Goal: Task Accomplishment & Management: Manage account settings

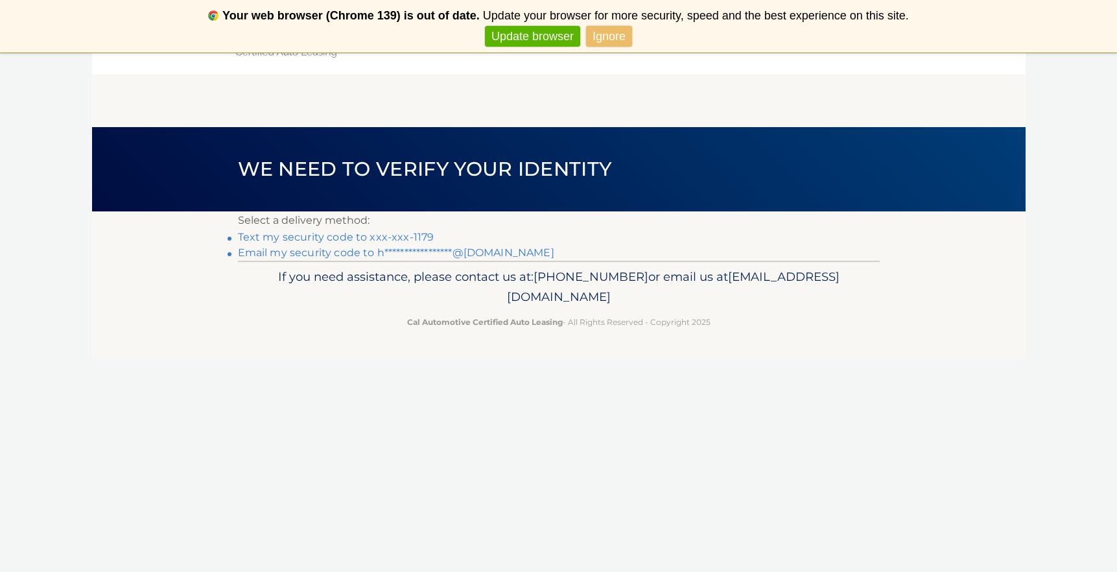
click at [413, 237] on link "Text my security code to xxx-xxx-1179" at bounding box center [336, 237] width 196 height 12
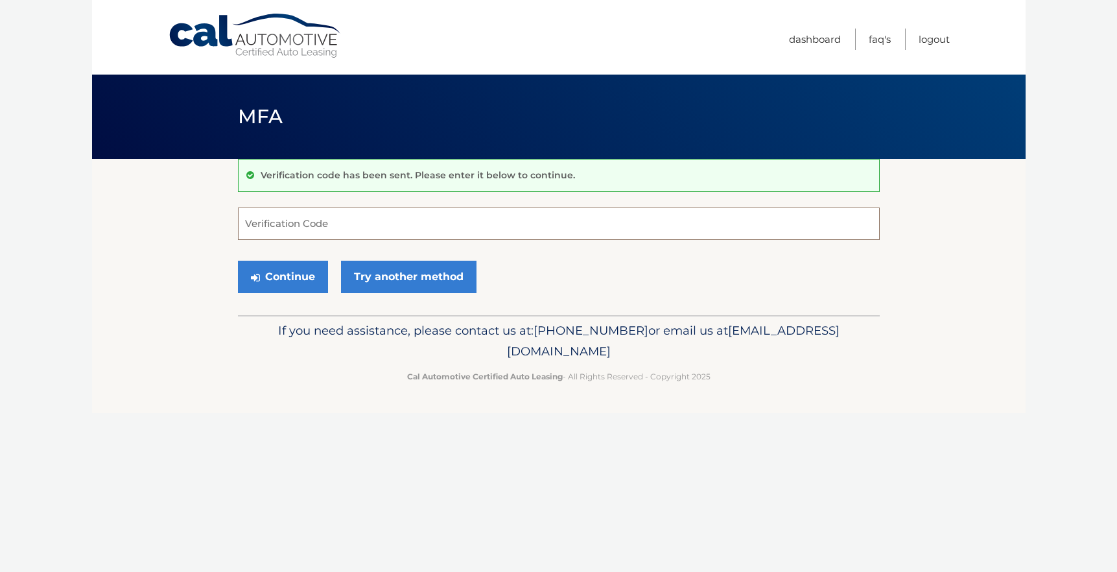
click at [347, 232] on input "Verification Code" at bounding box center [559, 223] width 642 height 32
type input "988526"
click at [294, 278] on button "Continue" at bounding box center [283, 277] width 90 height 32
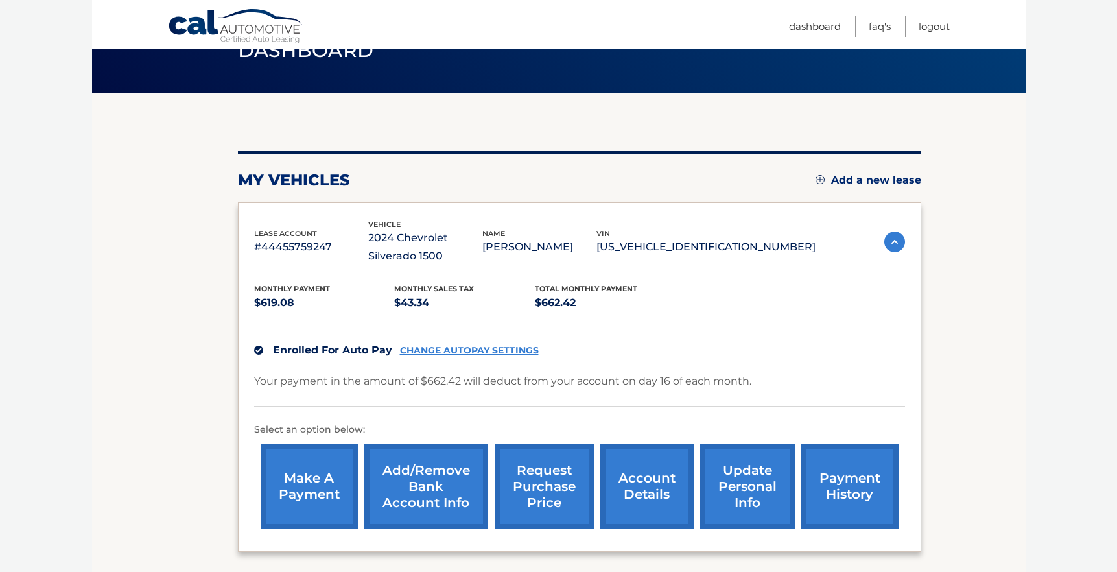
scroll to position [77, 0]
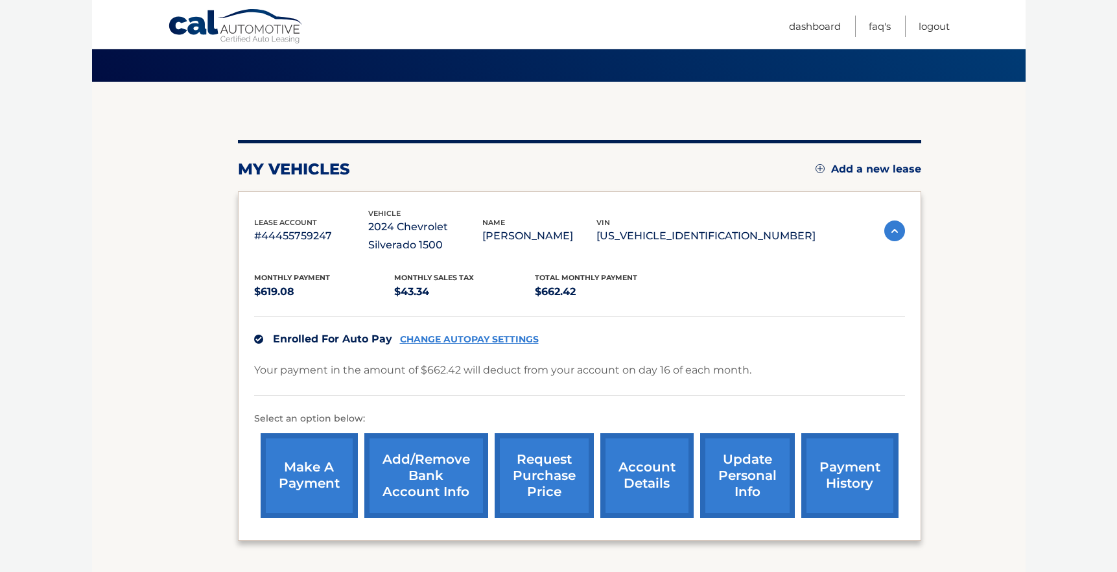
click at [509, 338] on link "CHANGE AUTOPAY SETTINGS" at bounding box center [469, 339] width 139 height 11
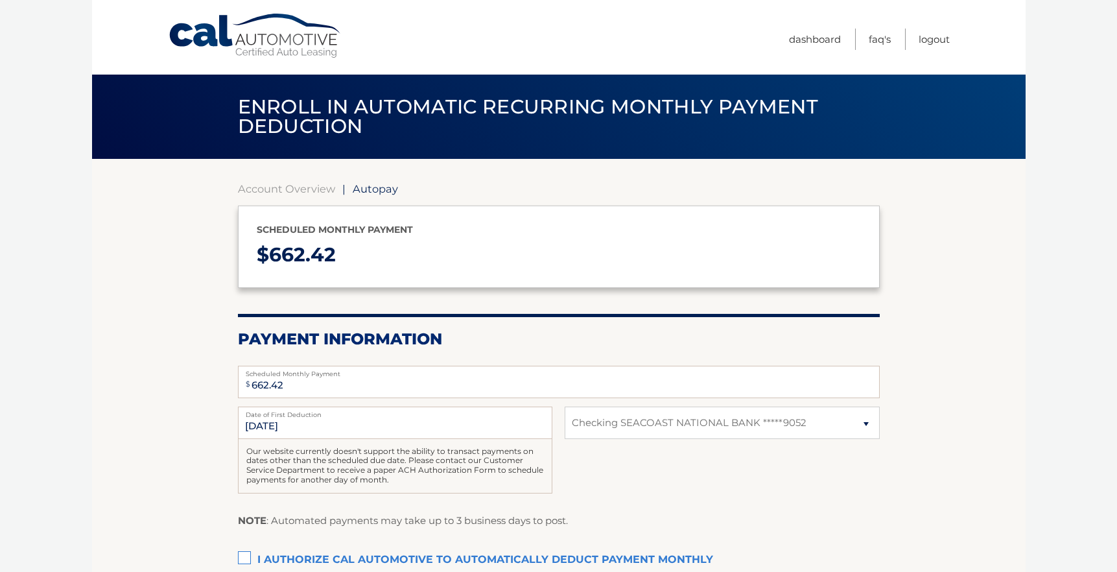
select select "MmRhNWZiMzgtZDAyYi00Y2RmLWI2MTAtMzgzZjAzY2E1MDli"
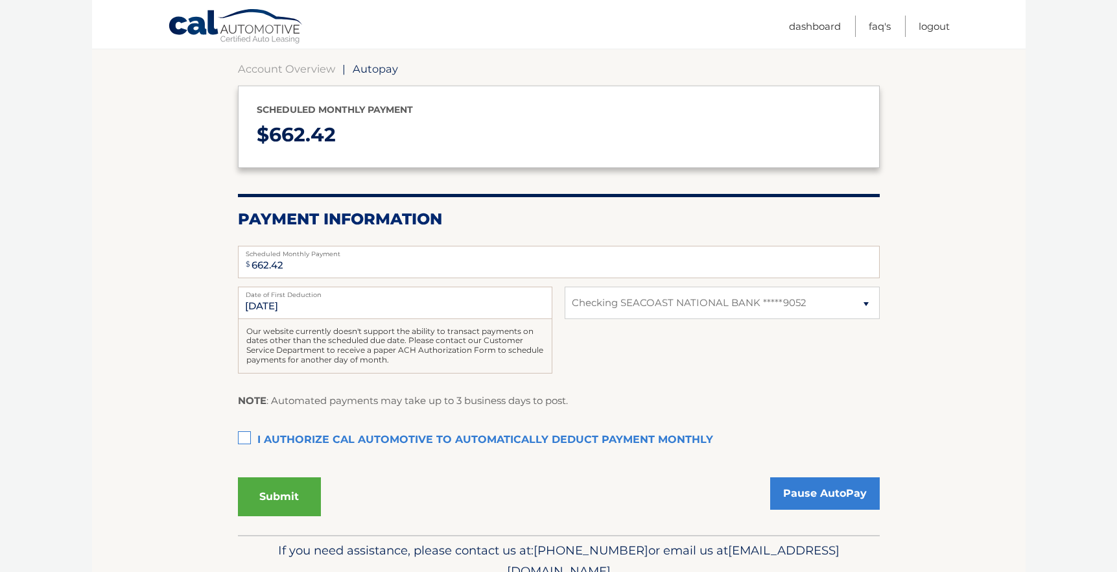
scroll to position [121, 0]
click at [867, 303] on select "Select Bank Account Checking SEACOAST NATIONAL BANK *****9052" at bounding box center [722, 301] width 314 height 32
select select
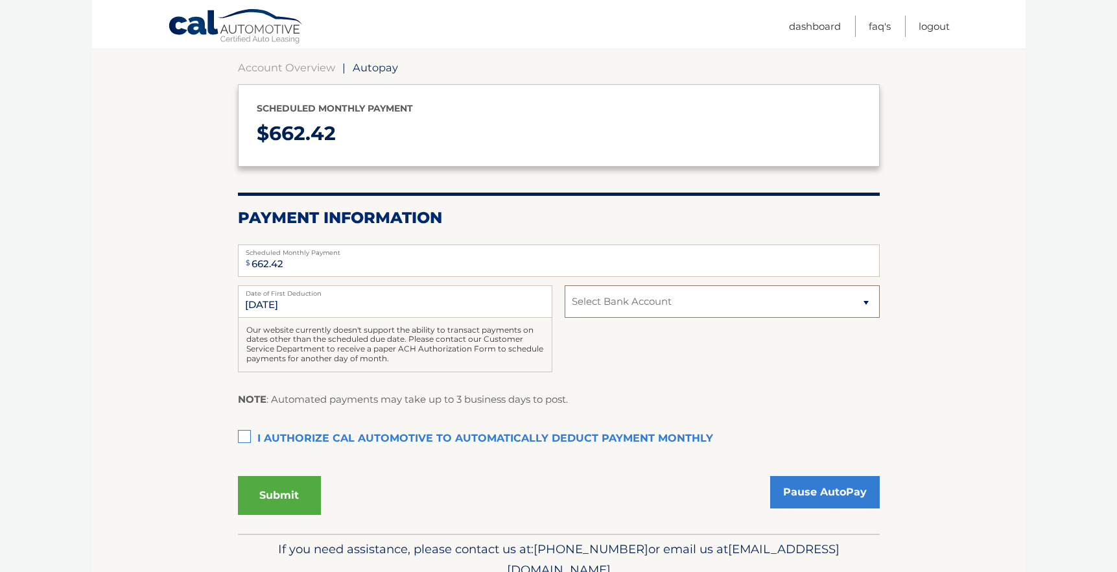
click at [565, 285] on select "Select Bank Account Checking SEACOAST NATIONAL BANK *****9052" at bounding box center [722, 301] width 314 height 32
click at [722, 300] on select "Select Bank Account Checking SEACOAST NATIONAL BANK *****9052" at bounding box center [722, 301] width 314 height 32
click at [645, 305] on select "Select Bank Account Checking SEACOAST NATIONAL BANK *****9052" at bounding box center [722, 301] width 314 height 32
click at [827, 19] on link "Dashboard" at bounding box center [815, 26] width 52 height 21
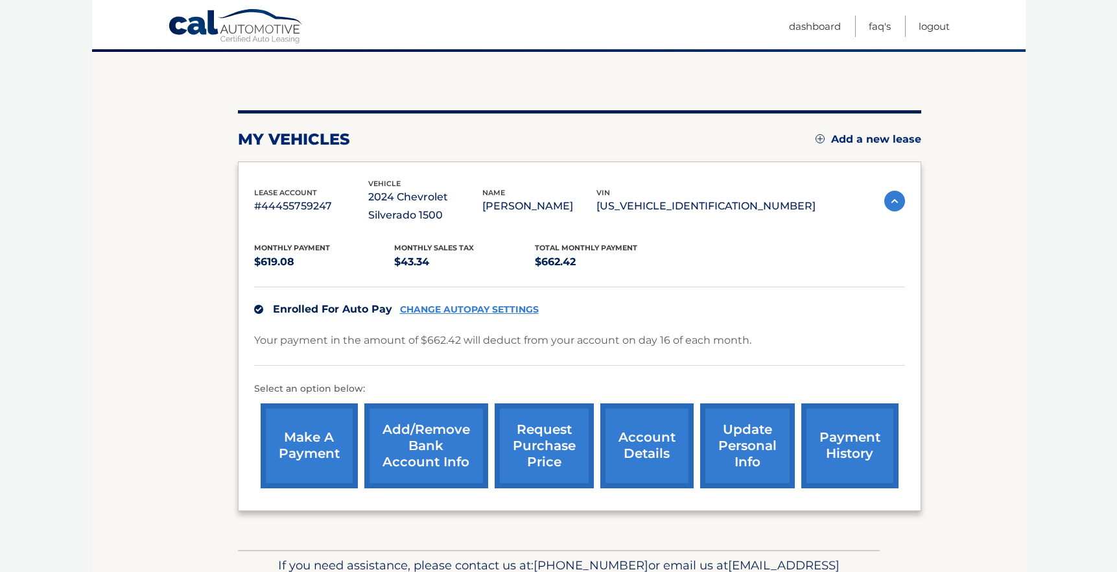
scroll to position [109, 0]
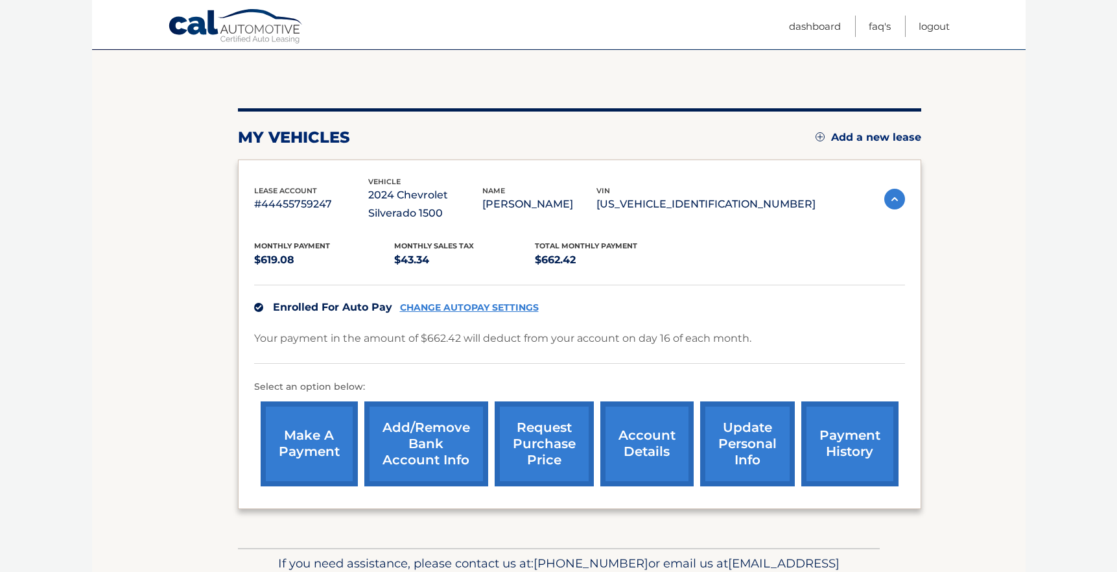
click at [436, 445] on link "Add/Remove bank account info" at bounding box center [426, 443] width 124 height 85
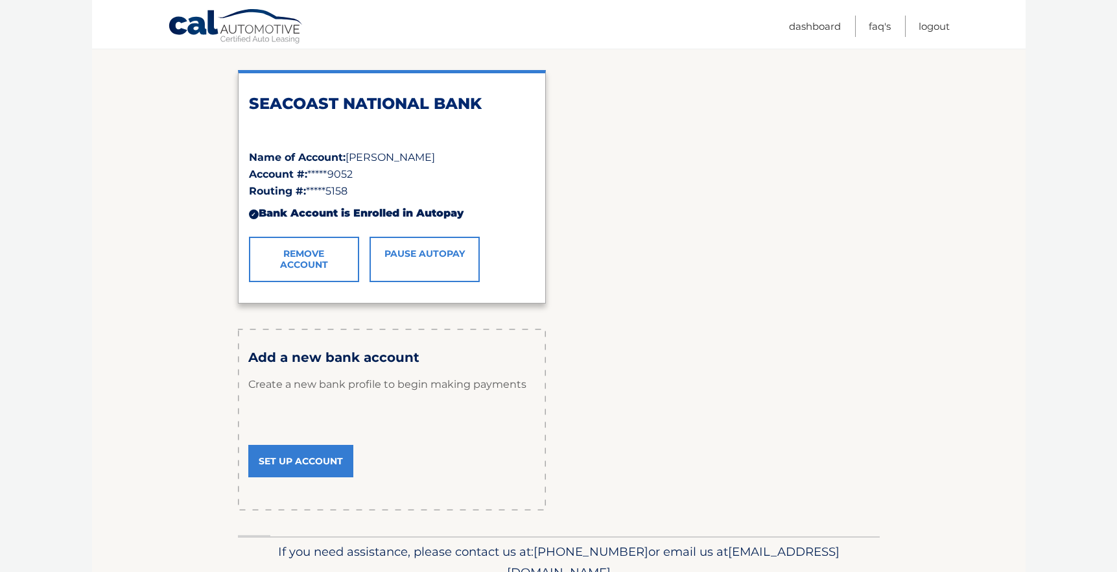
scroll to position [213, 0]
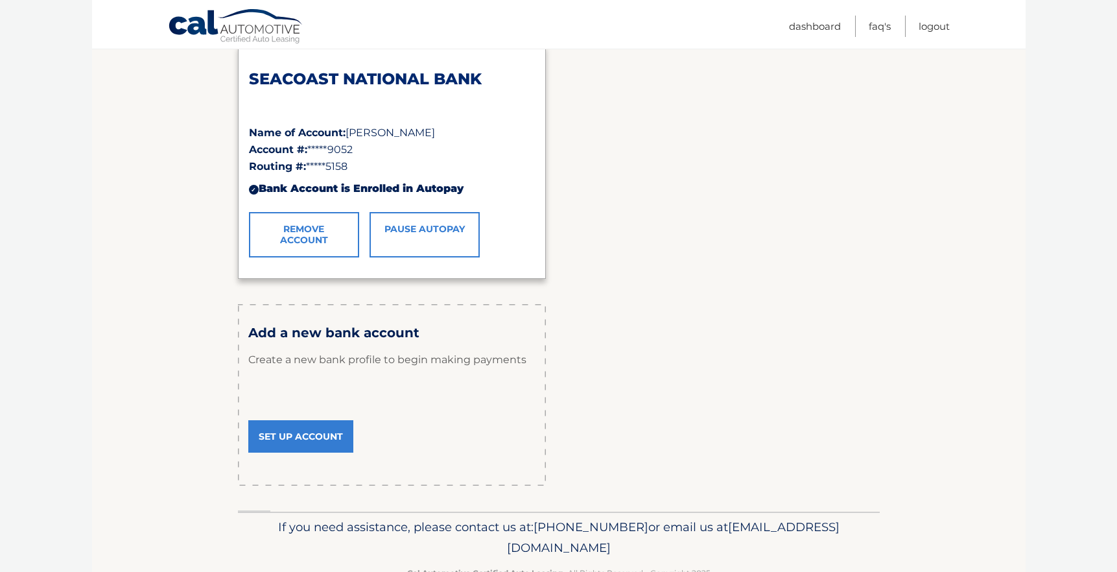
click at [283, 438] on link "Set Up Account" at bounding box center [300, 436] width 105 height 32
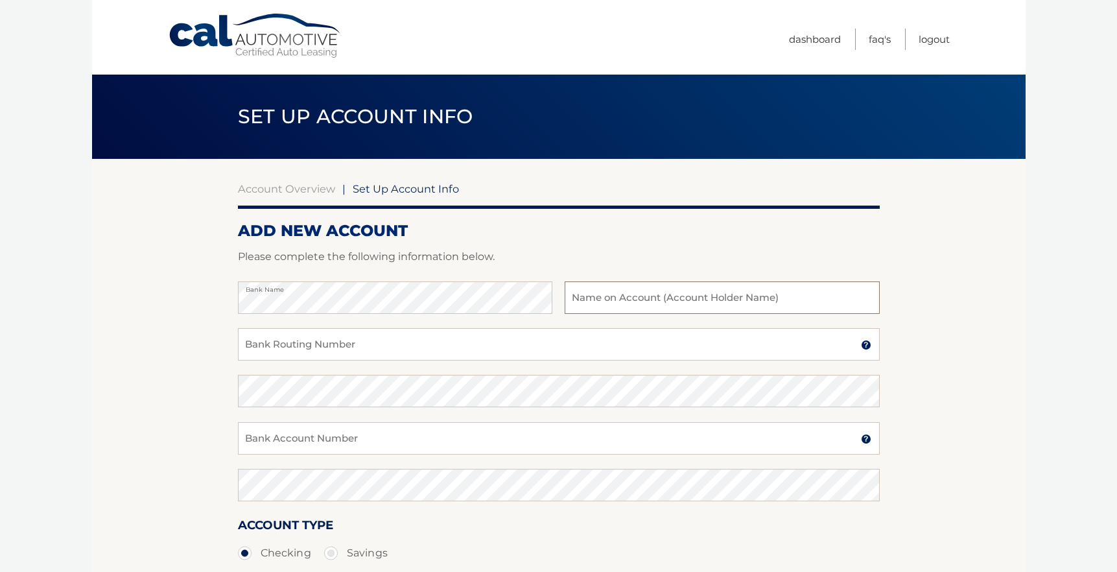
click at [647, 292] on input "text" at bounding box center [722, 297] width 314 height 32
type input "[PERSON_NAME]"
click at [590, 351] on input "Bank Routing Number" at bounding box center [559, 344] width 642 height 32
click at [573, 346] on input "Bank Routing Number" at bounding box center [559, 344] width 642 height 32
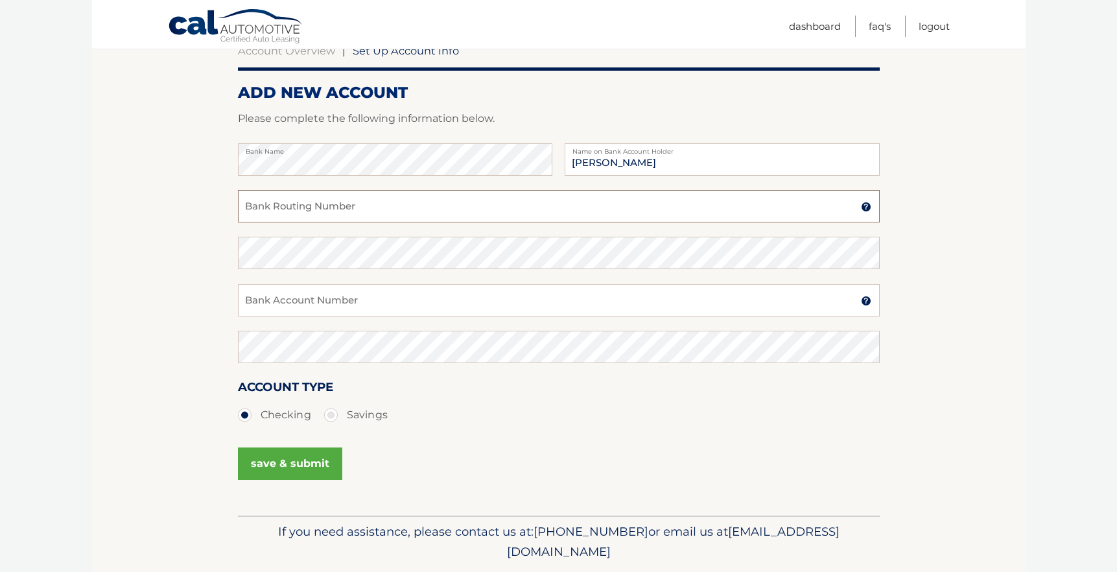
scroll to position [109, 0]
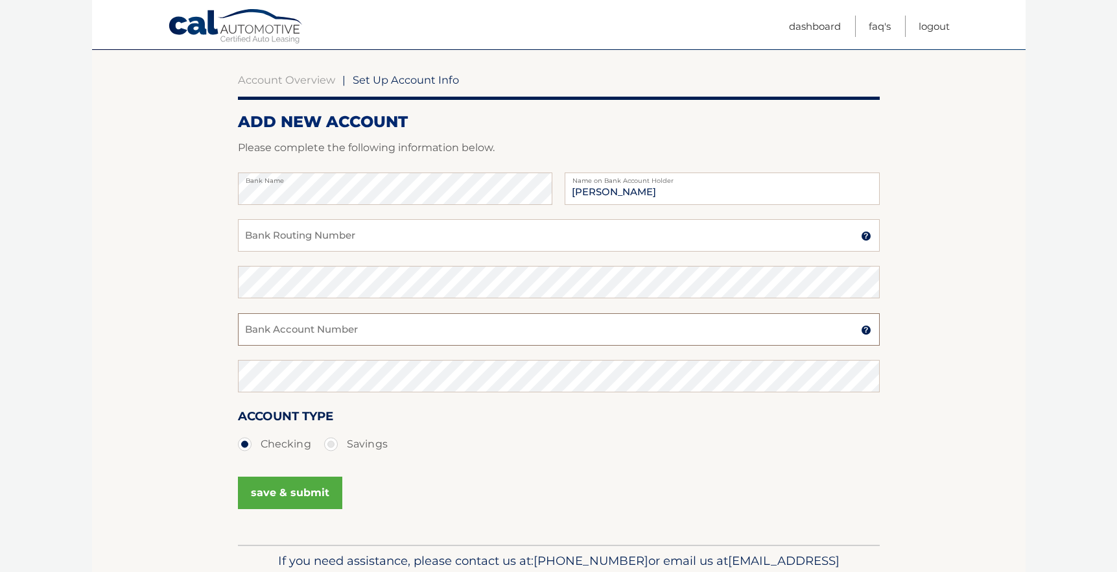
click at [292, 327] on input "Bank Account Number" at bounding box center [559, 329] width 642 height 32
paste input "3330085867"
type input "3330085867"
click at [407, 235] on input "Bank Routing Number" at bounding box center [559, 235] width 642 height 32
paste input "067005158"
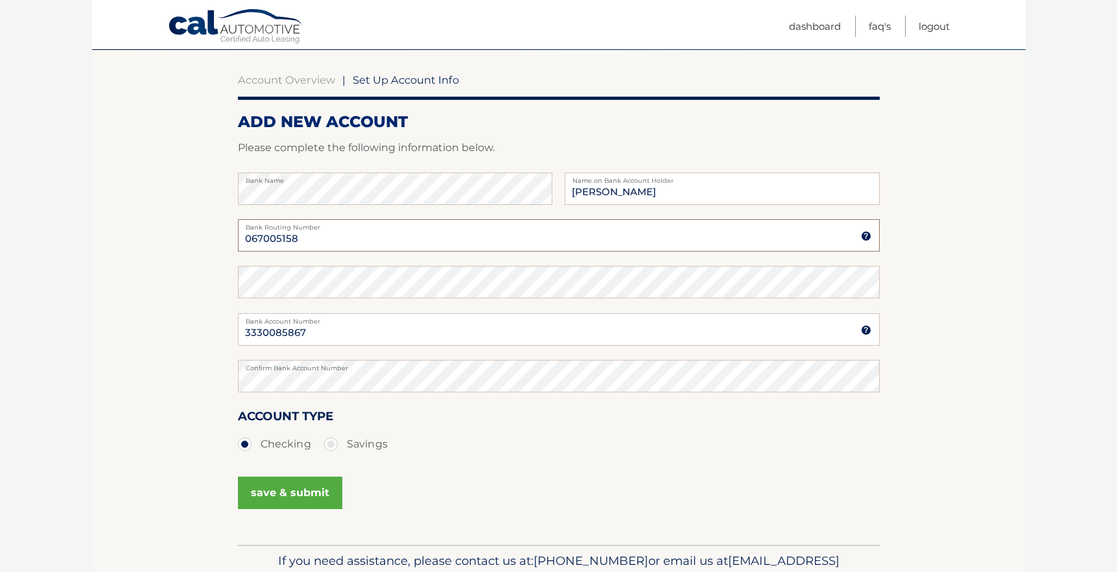
type input "067005158"
click at [315, 495] on button "save & submit" at bounding box center [290, 493] width 104 height 32
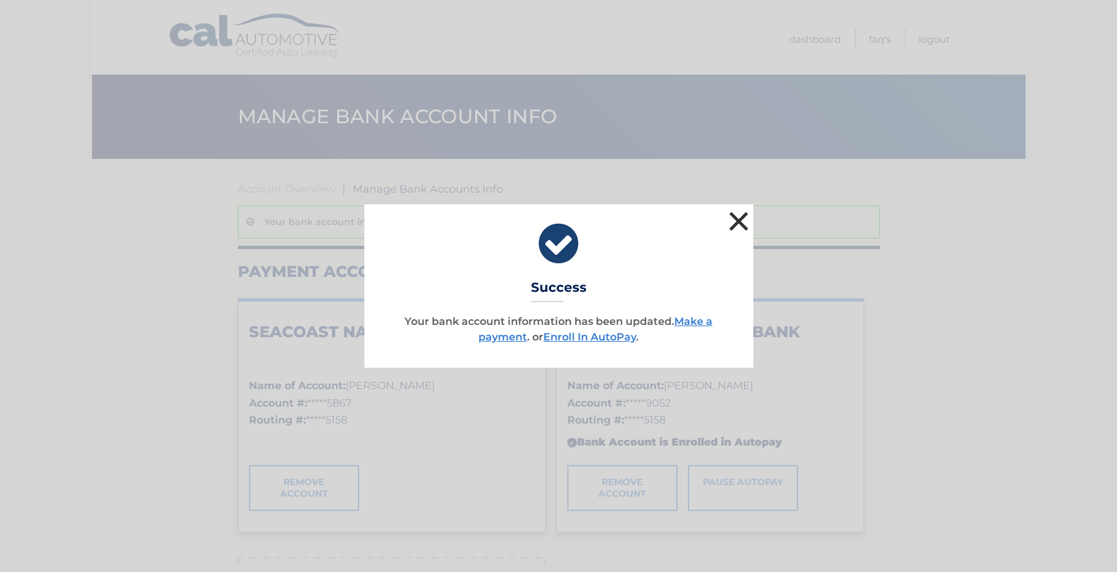
click at [742, 220] on button "×" at bounding box center [739, 221] width 26 height 26
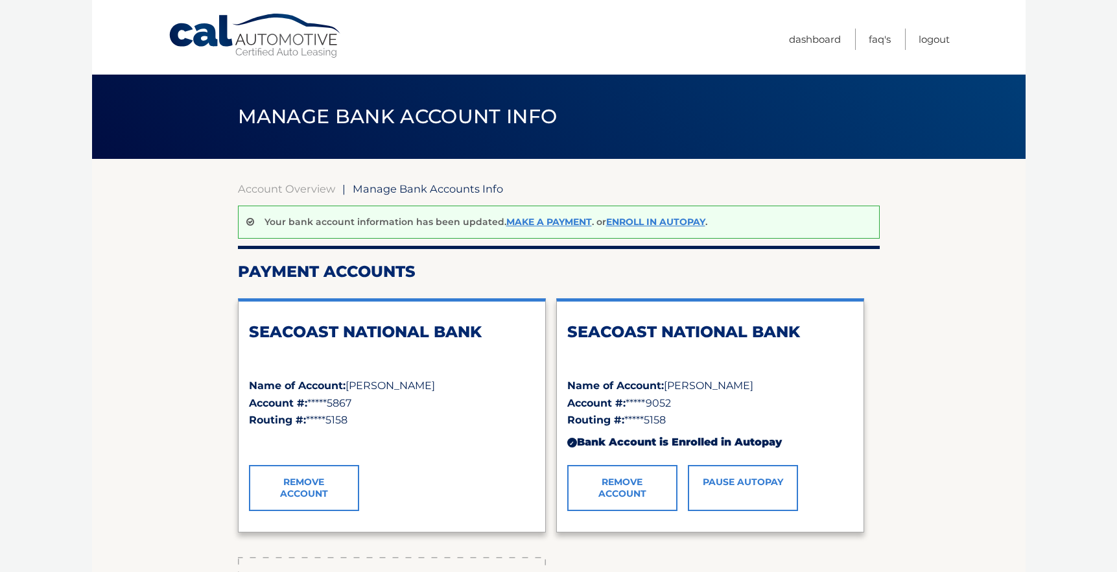
click at [648, 488] on link "Remove Account" at bounding box center [622, 487] width 110 height 45
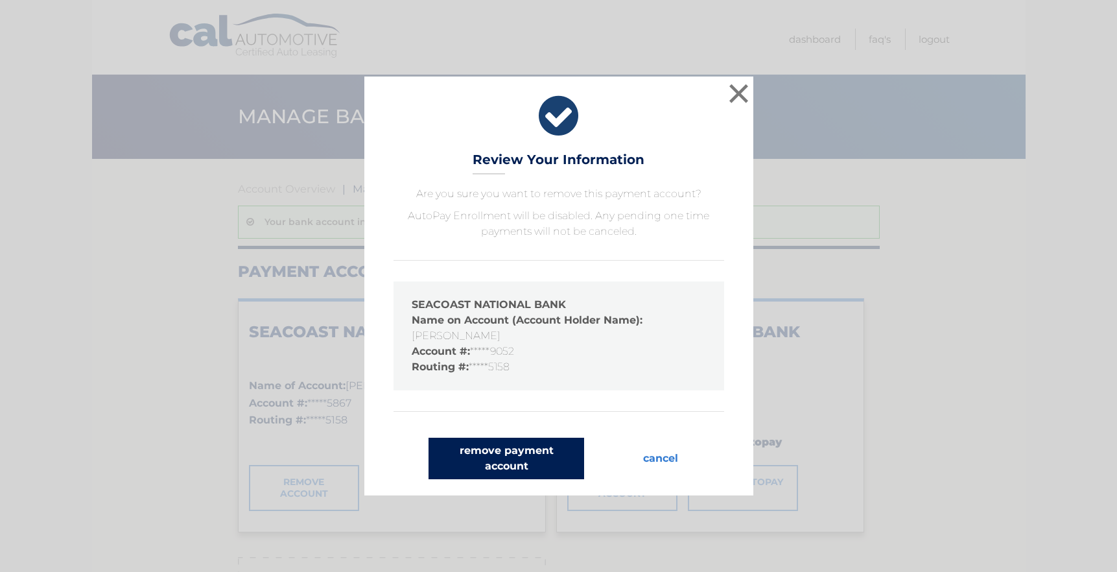
click at [561, 471] on button "remove payment account" at bounding box center [507, 458] width 156 height 41
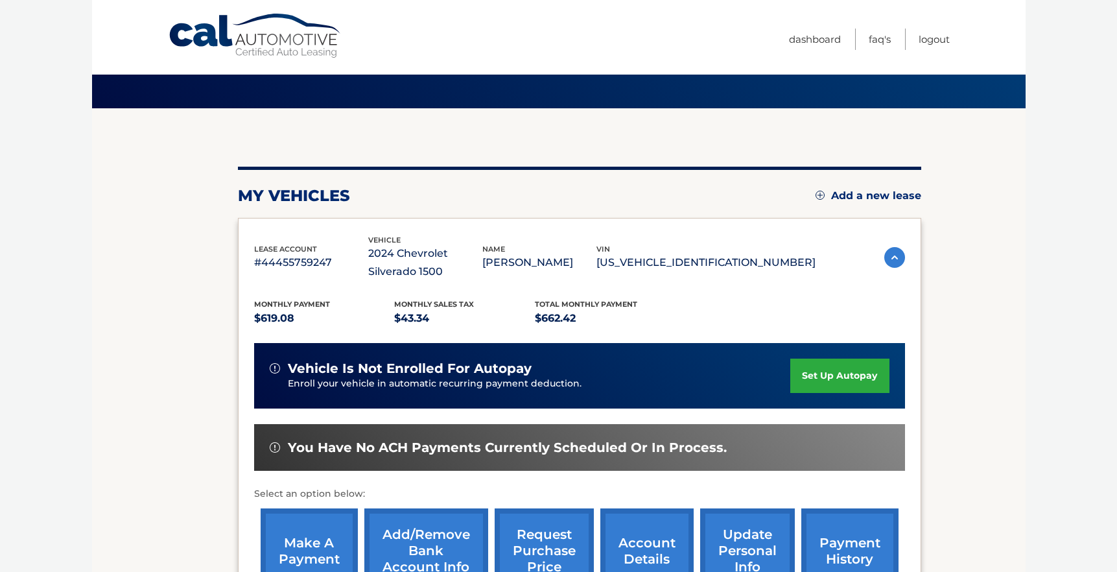
scroll to position [67, 0]
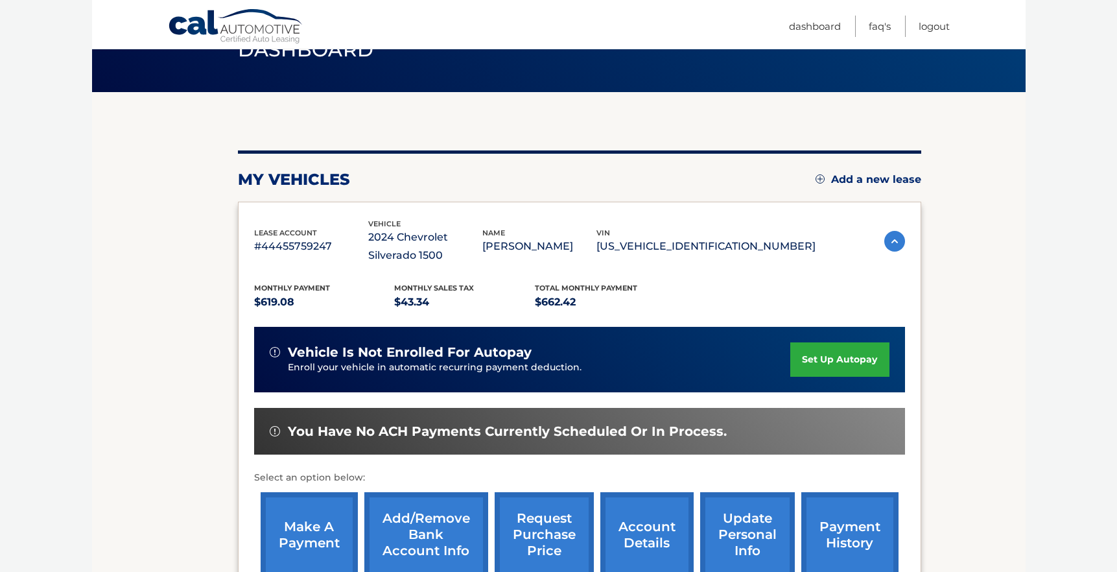
click at [813, 357] on link "set up autopay" at bounding box center [839, 359] width 99 height 34
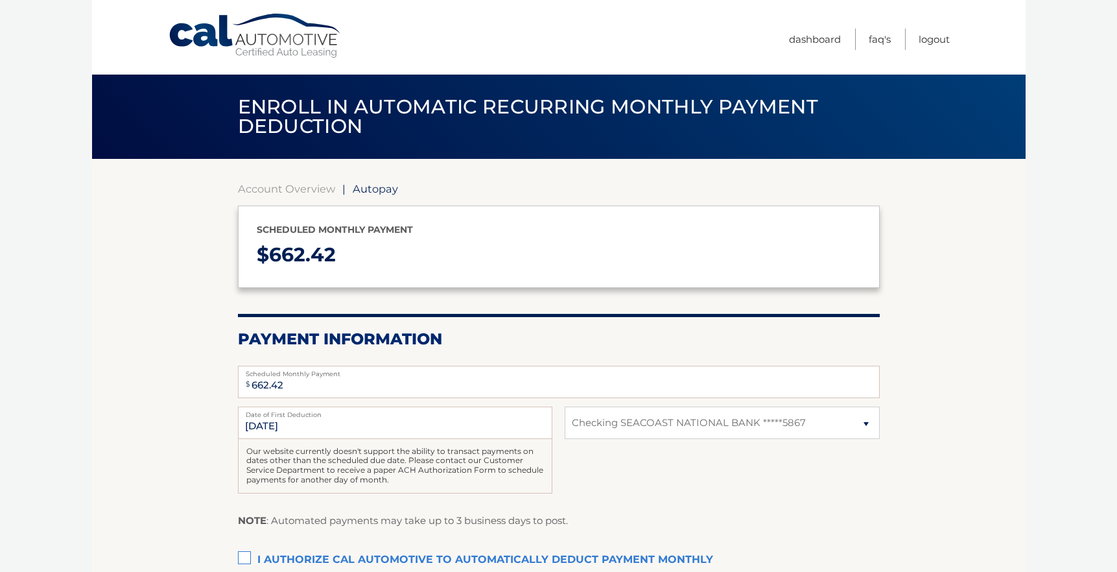
select select "MDY1YTI1NzEtNTM2Zi00NDliLTk4ZmUtZGMxNzViZjc5Y2Vk"
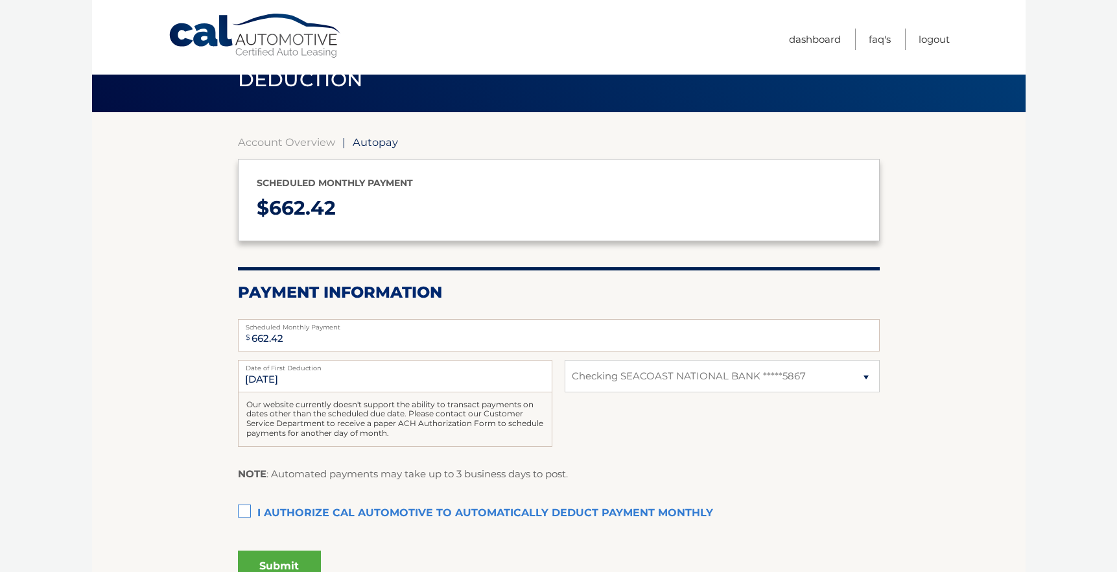
scroll to position [57, 0]
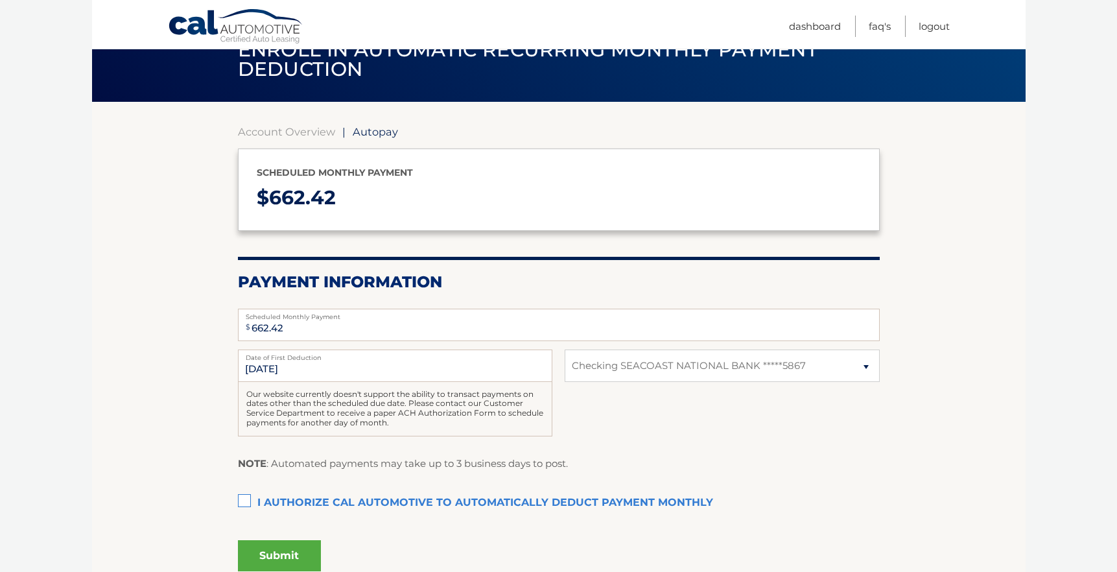
click at [252, 501] on label "I authorize cal automotive to automatically deduct payment monthly This checkbo…" at bounding box center [559, 503] width 642 height 26
click at [0, 0] on input "I authorize cal automotive to automatically deduct payment monthly This checkbo…" at bounding box center [0, 0] width 0 height 0
click at [298, 551] on button "Submit" at bounding box center [279, 555] width 83 height 31
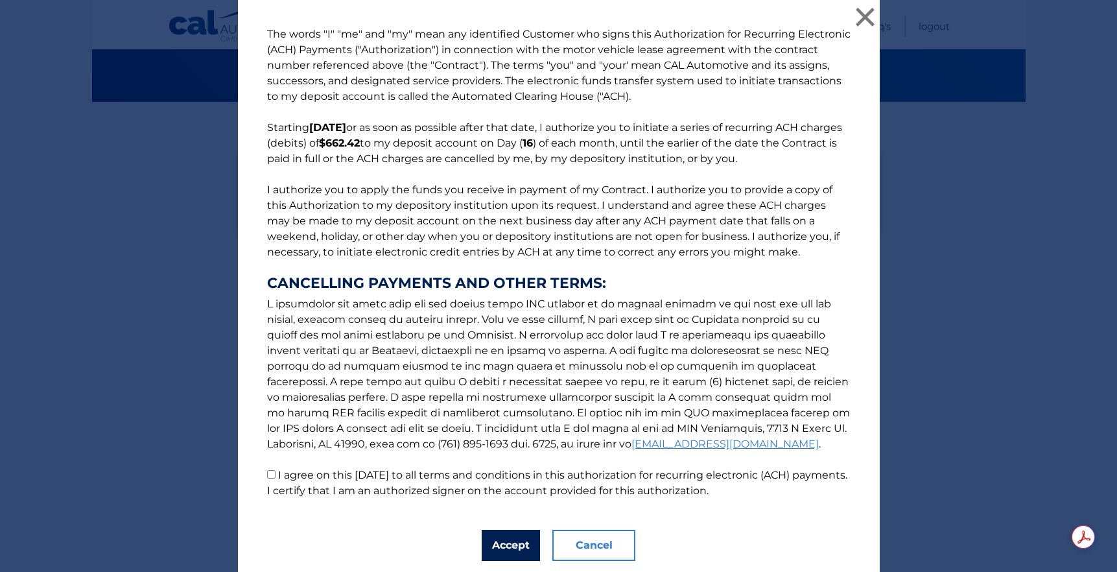
click at [501, 539] on button "Accept" at bounding box center [511, 545] width 58 height 31
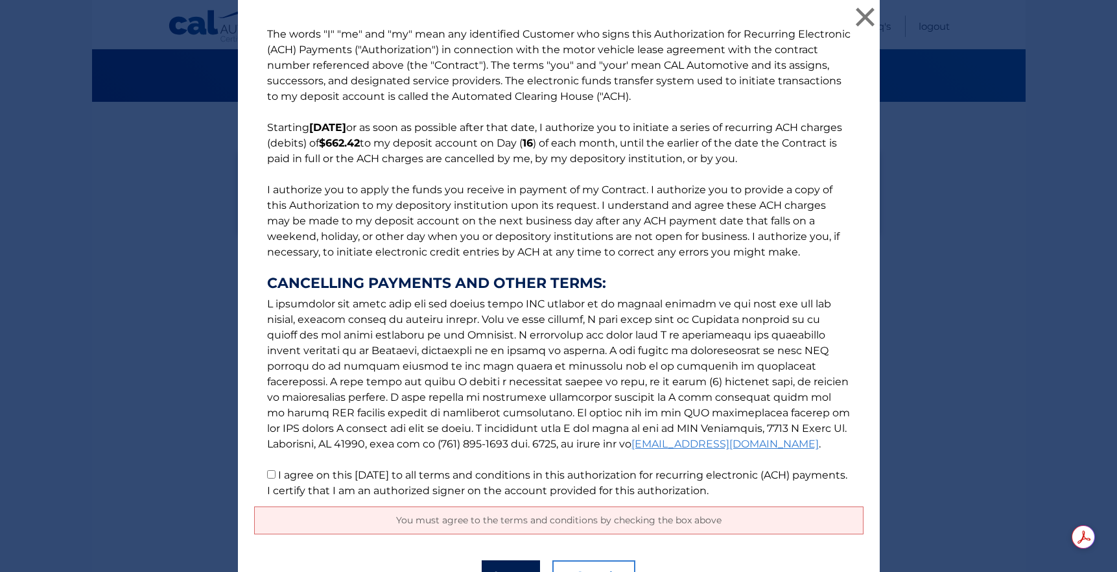
scroll to position [71, 0]
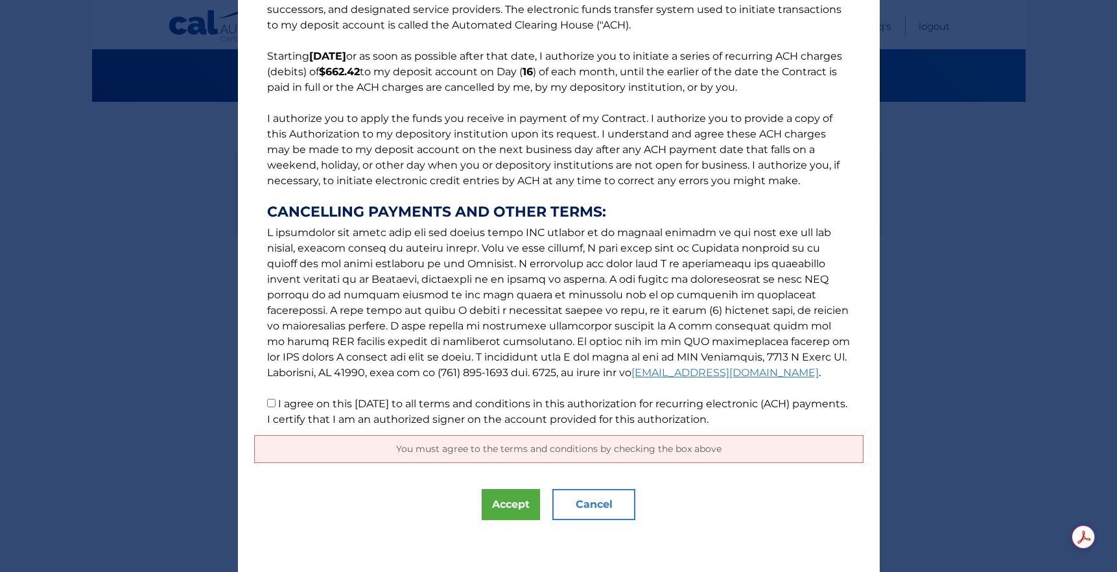
click at [276, 401] on p "The words "I" "me" and "my" mean any identified Customer who signs this Authori…" at bounding box center [558, 191] width 609 height 472
click at [266, 399] on p "The words "I" "me" and "my" mean any identified Customer who signs this Authori…" at bounding box center [558, 191] width 609 height 472
click at [270, 407] on input "I agree on this 09/29/2025 to all terms and conditions in this authorization fo…" at bounding box center [271, 403] width 8 height 8
checkbox input "true"
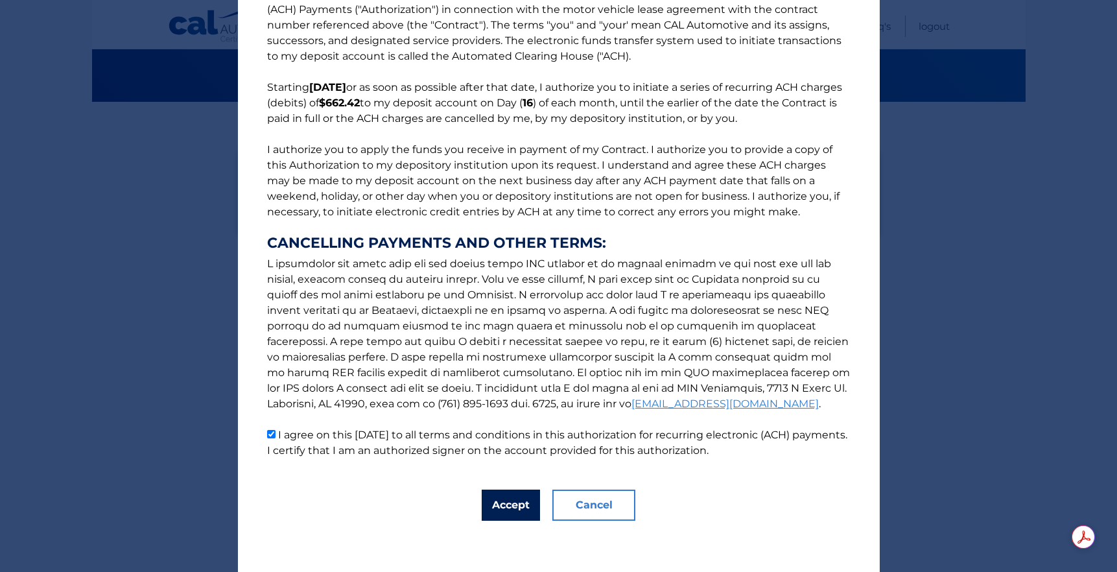
click at [499, 496] on button "Accept" at bounding box center [511, 505] width 58 height 31
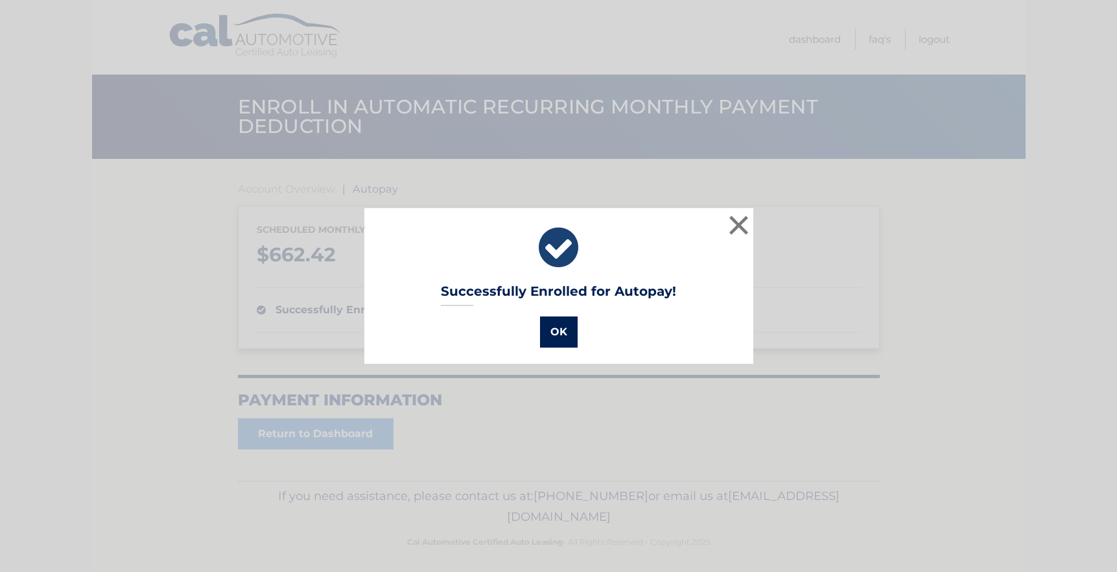
click at [567, 331] on button "OK" at bounding box center [559, 331] width 38 height 31
